Goal: Task Accomplishment & Management: Use online tool/utility

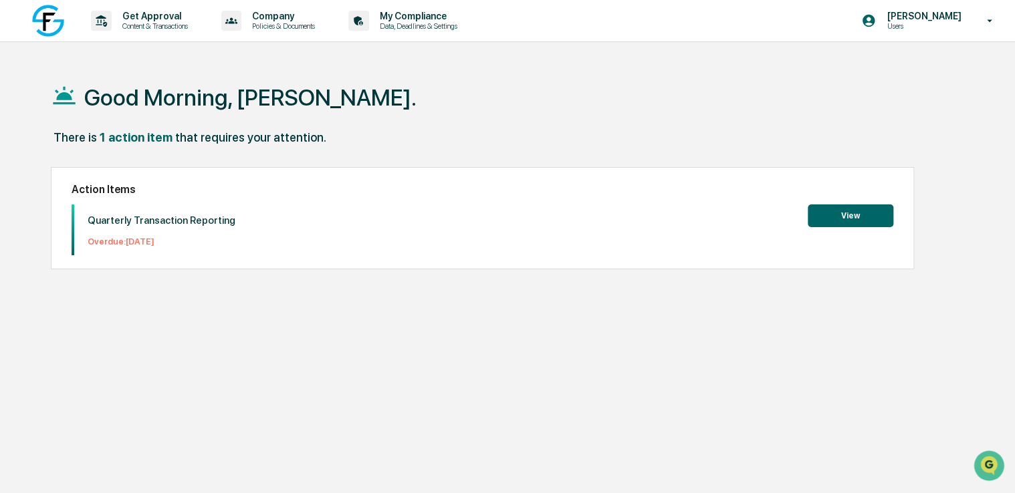
click at [848, 215] on button "View" at bounding box center [851, 216] width 86 height 23
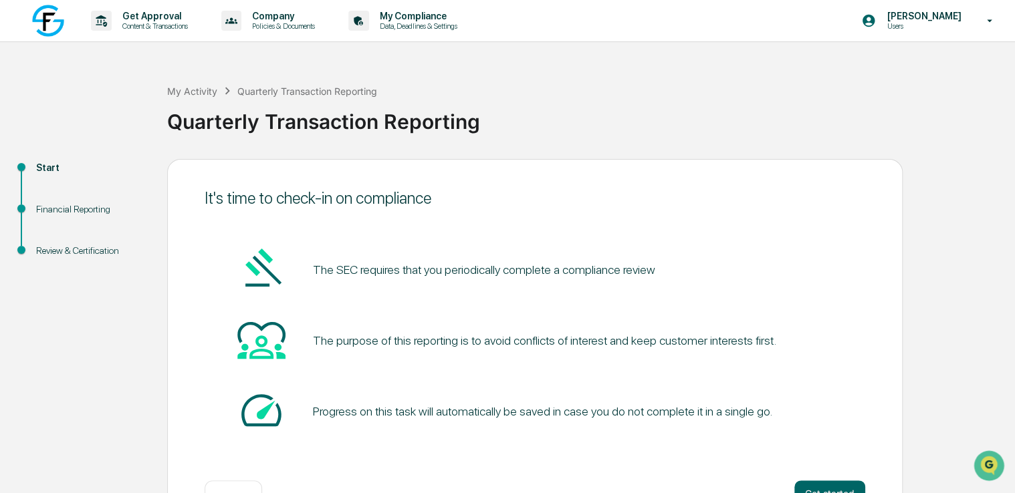
scroll to position [44, 0]
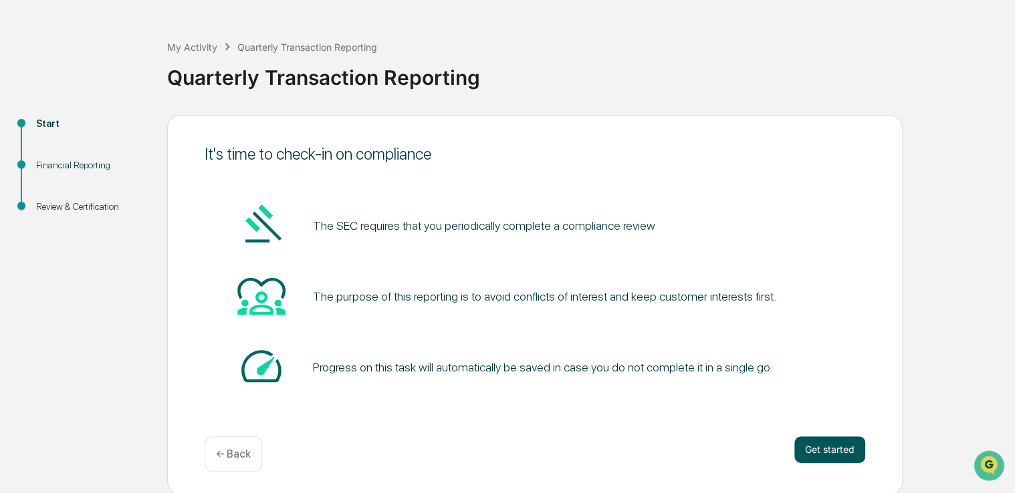
click at [848, 451] on button "Get started" at bounding box center [829, 450] width 71 height 27
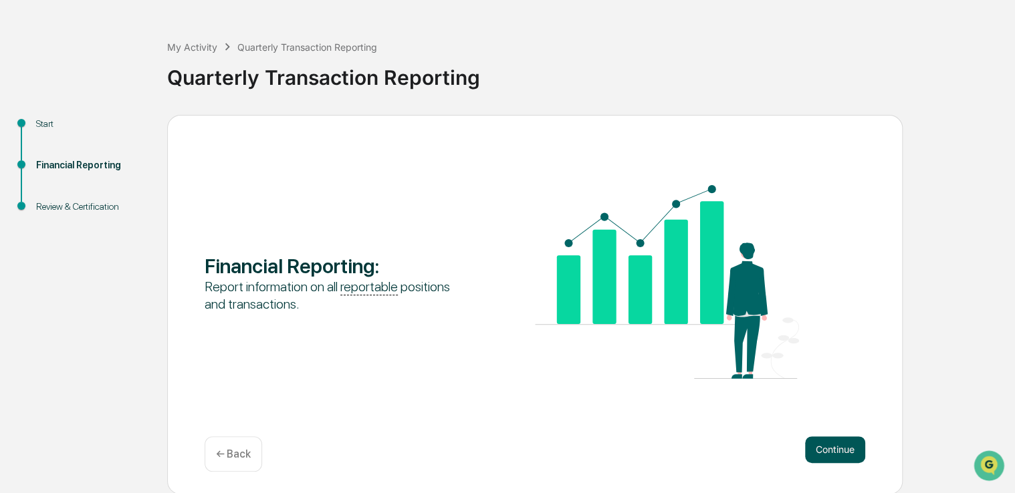
click at [838, 450] on button "Continue" at bounding box center [835, 450] width 60 height 27
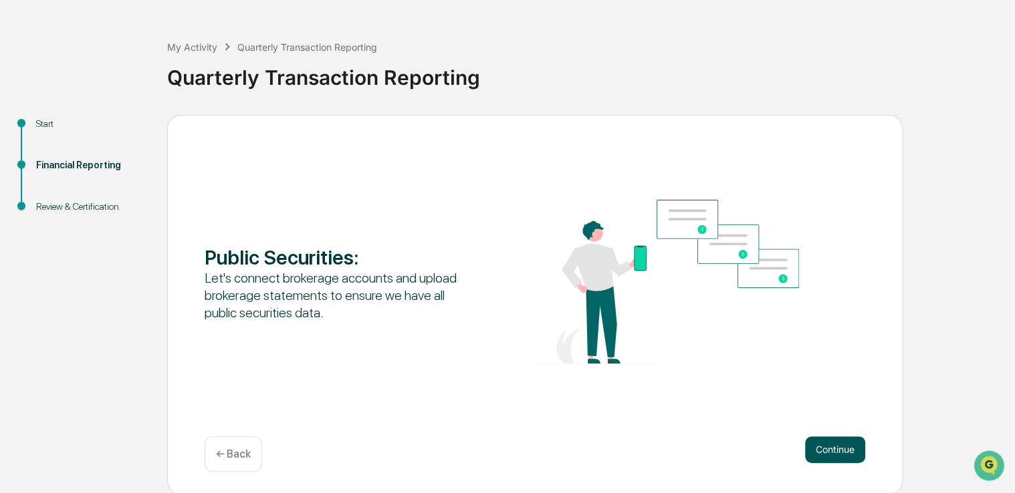
click at [842, 445] on button "Continue" at bounding box center [835, 450] width 60 height 27
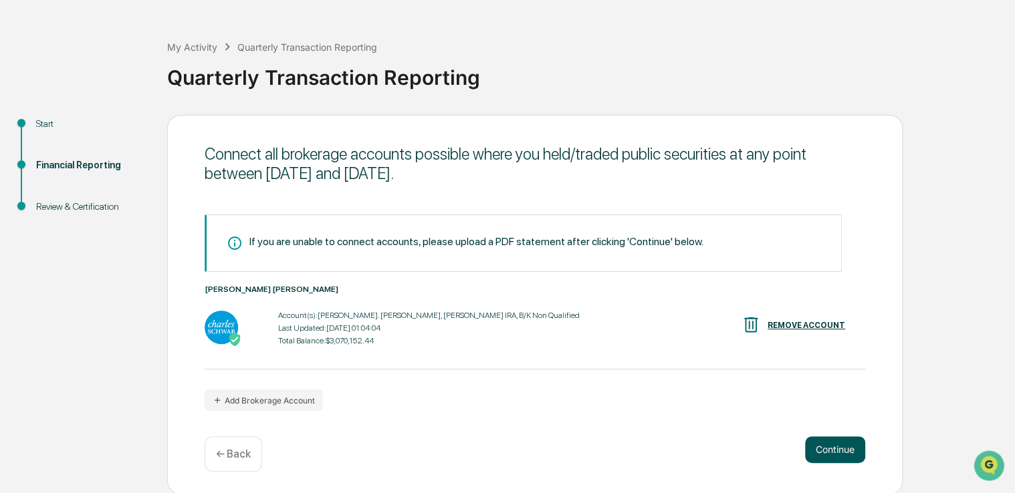
click at [839, 451] on button "Continue" at bounding box center [835, 450] width 60 height 27
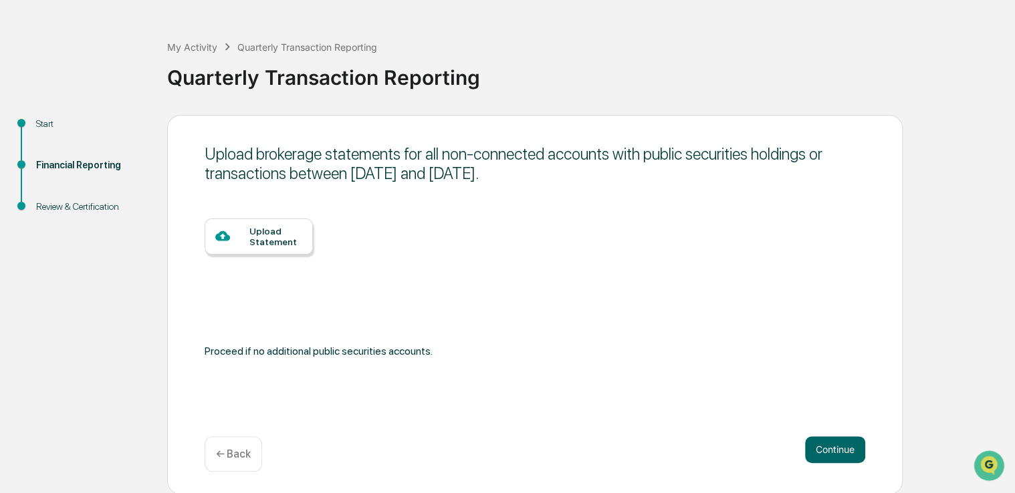
click at [271, 235] on div "Upload Statement" at bounding box center [275, 236] width 53 height 21
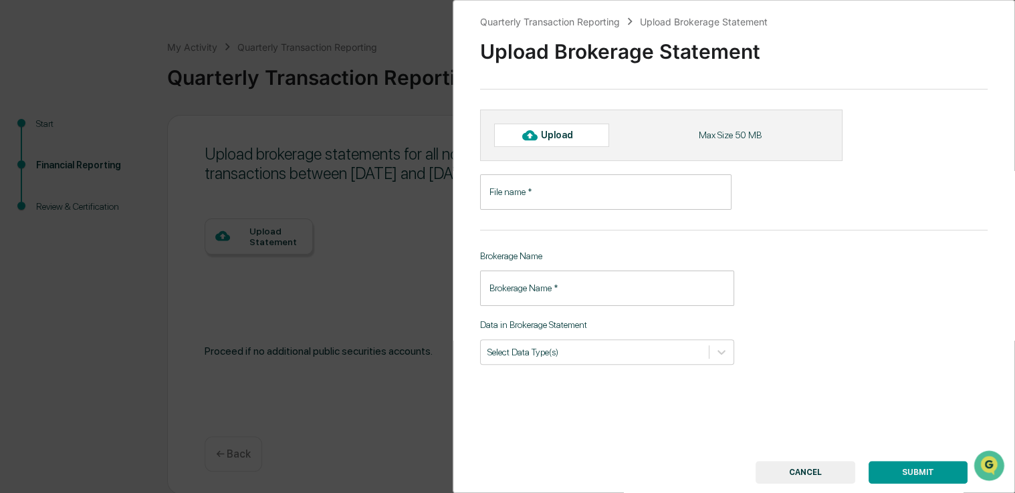
click at [575, 199] on input "File name   *" at bounding box center [605, 191] width 251 height 35
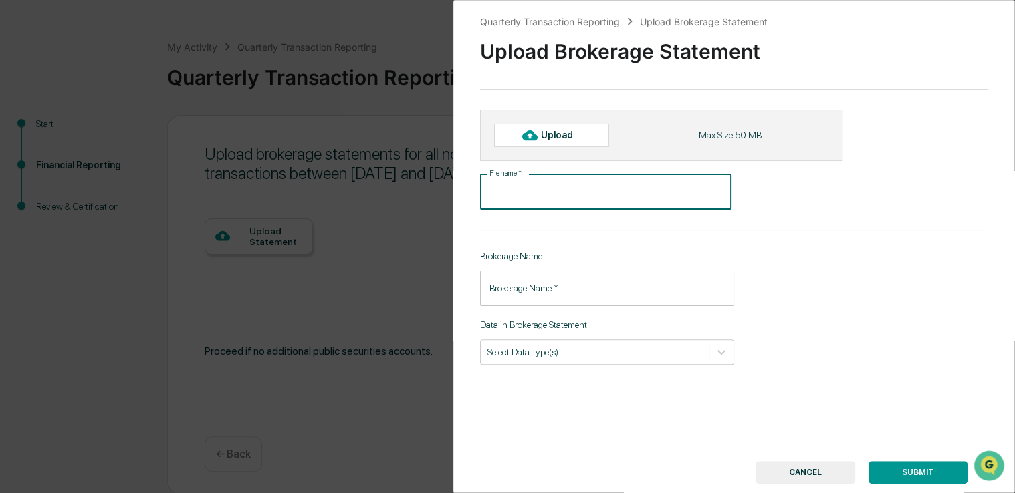
click at [562, 293] on input "Brokerage Name   *" at bounding box center [607, 288] width 254 height 35
